Goal: Navigation & Orientation: Find specific page/section

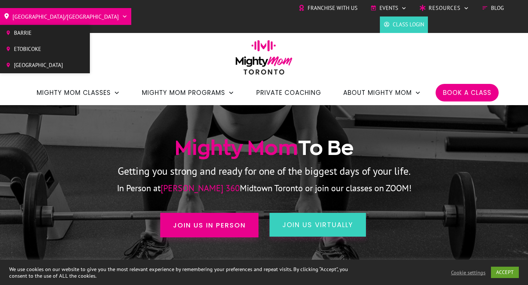
click at [27, 62] on span "[GEOGRAPHIC_DATA]" at bounding box center [38, 65] width 49 height 11
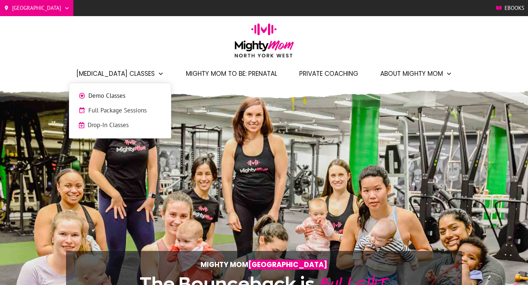
click at [121, 98] on span "Demo Classes" at bounding box center [124, 96] width 73 height 10
